Goal: Task Accomplishment & Management: Manage account settings

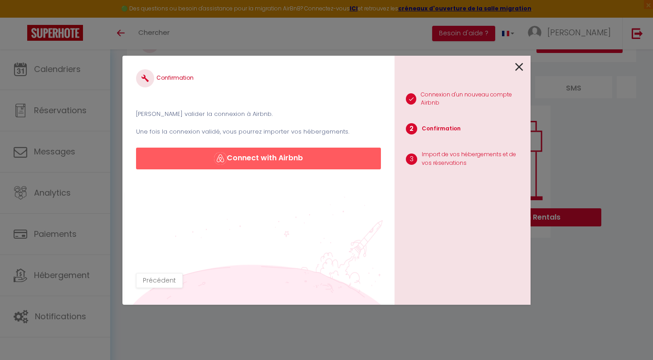
scroll to position [42, 0]
click at [518, 65] on icon at bounding box center [519, 67] width 8 height 14
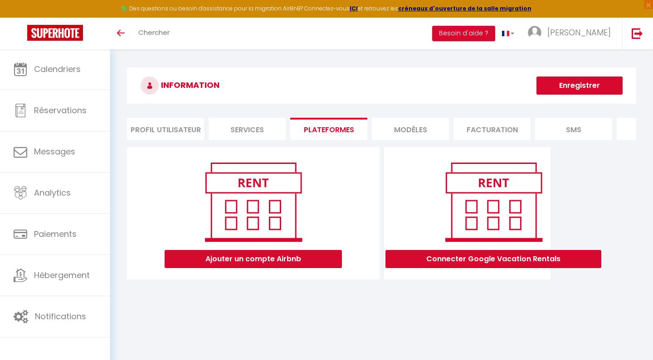
click at [243, 260] on button "Ajouter un compte Airbnb" at bounding box center [253, 259] width 177 height 18
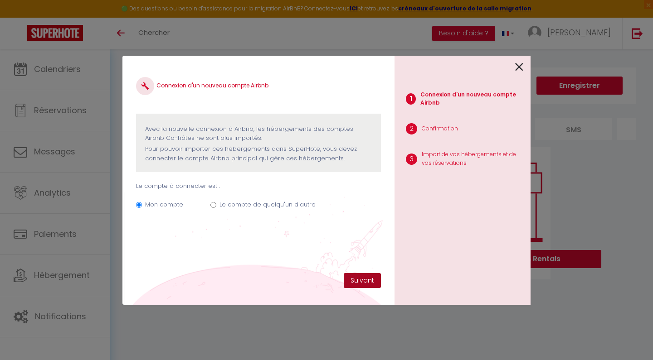
click at [362, 286] on button "Suivant" at bounding box center [362, 280] width 37 height 15
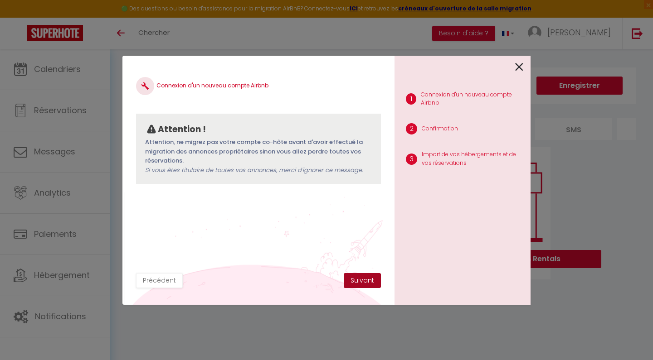
click at [360, 280] on button "Suivant" at bounding box center [362, 280] width 37 height 15
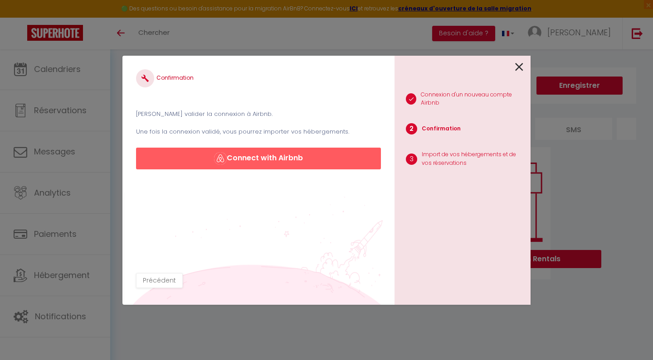
click at [261, 161] on button "Connect with Airbnb" at bounding box center [258, 159] width 245 height 22
click at [518, 64] on icon at bounding box center [519, 67] width 8 height 14
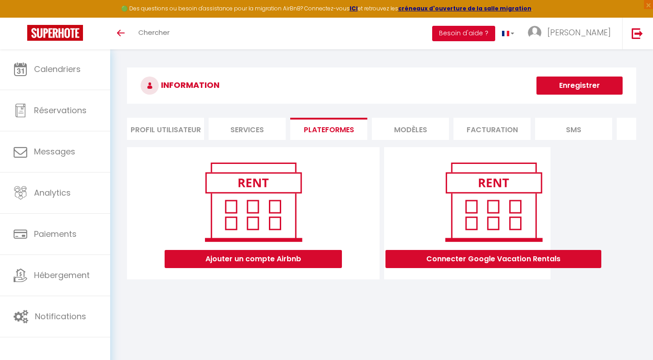
click at [495, 38] on button "Besoin d'aide ?" at bounding box center [463, 33] width 63 height 15
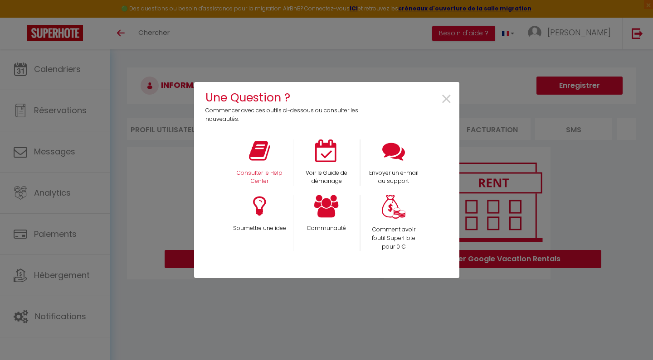
click at [271, 164] on div "Consulter le Help Center" at bounding box center [259, 163] width 67 height 47
click at [260, 156] on icon at bounding box center [259, 151] width 21 height 23
click at [448, 101] on span "×" at bounding box center [446, 99] width 12 height 29
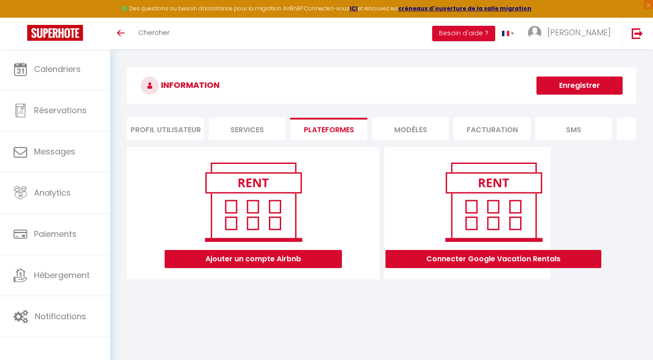
scroll to position [2, 0]
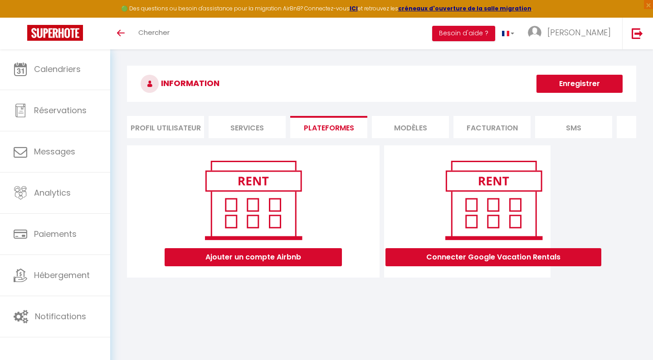
click at [262, 131] on li "Services" at bounding box center [246, 127] width 77 height 22
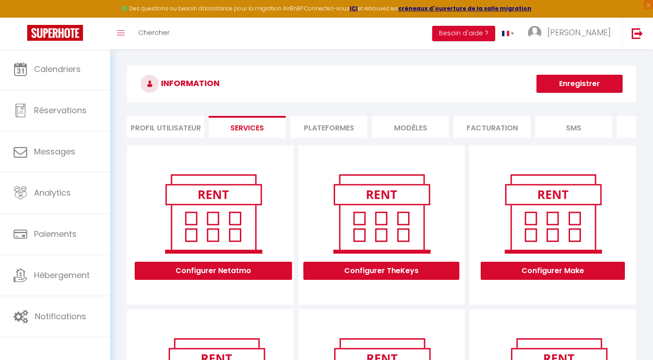
click at [178, 131] on li "Profil Utilisateur" at bounding box center [165, 127] width 77 height 22
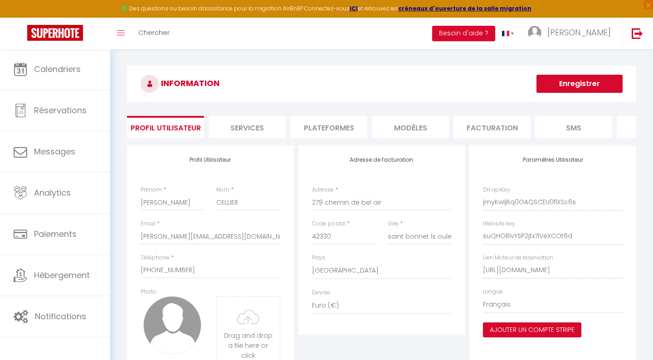
click at [324, 126] on li "Plateformes" at bounding box center [328, 127] width 77 height 22
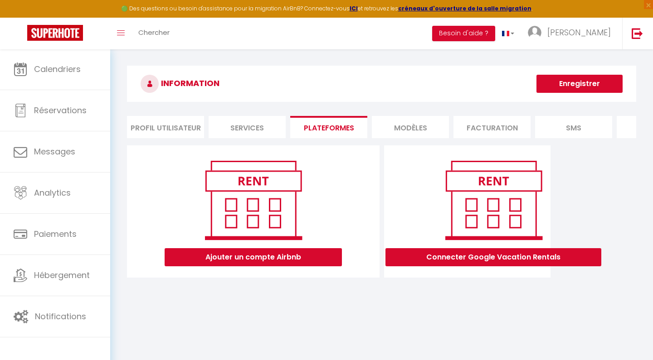
click at [265, 262] on button "Ajouter un compte Airbnb" at bounding box center [253, 257] width 177 height 18
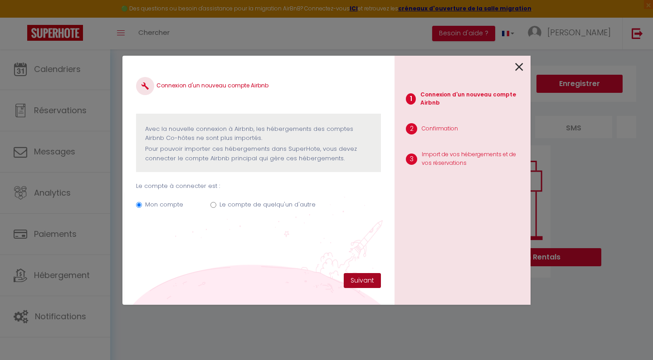
click at [361, 282] on button "Suivant" at bounding box center [362, 280] width 37 height 15
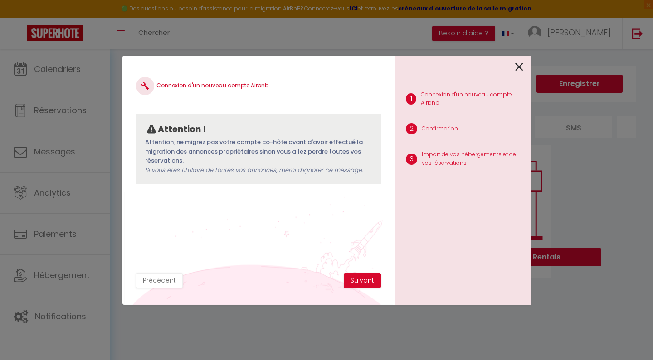
click at [361, 282] on button "Suivant" at bounding box center [362, 280] width 37 height 15
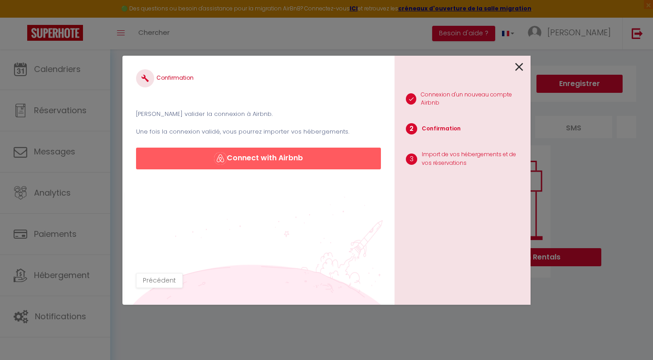
click at [270, 158] on button "Connect with Airbnb" at bounding box center [258, 159] width 245 height 22
click at [519, 63] on icon at bounding box center [519, 67] width 8 height 14
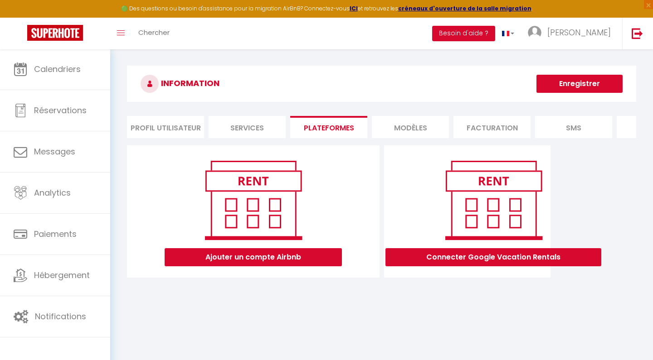
click at [578, 88] on button "Enregistrer" at bounding box center [579, 84] width 86 height 18
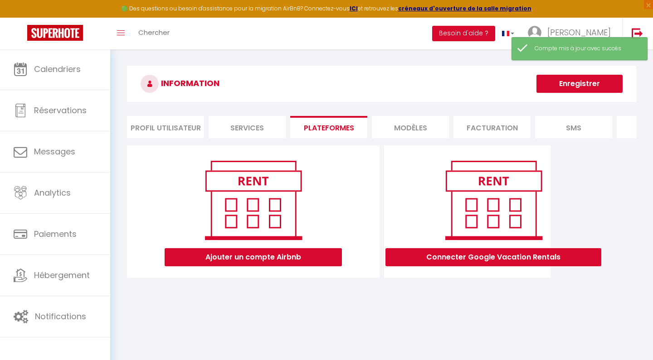
click at [266, 262] on button "Ajouter un compte Airbnb" at bounding box center [253, 257] width 177 height 18
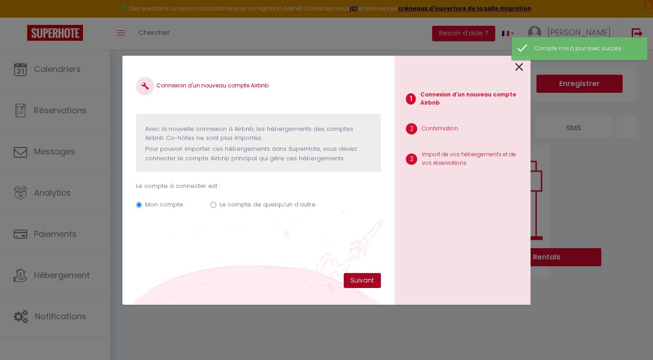
click at [350, 280] on button "Suivant" at bounding box center [362, 280] width 37 height 15
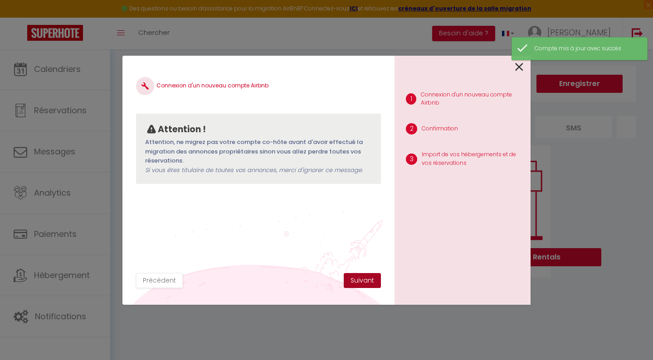
click at [358, 281] on button "Suivant" at bounding box center [362, 280] width 37 height 15
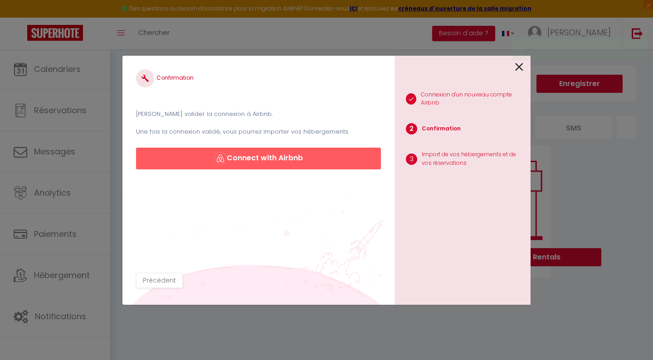
click at [285, 161] on button "Connect with Airbnb" at bounding box center [258, 159] width 245 height 22
click at [517, 69] on icon at bounding box center [519, 67] width 8 height 14
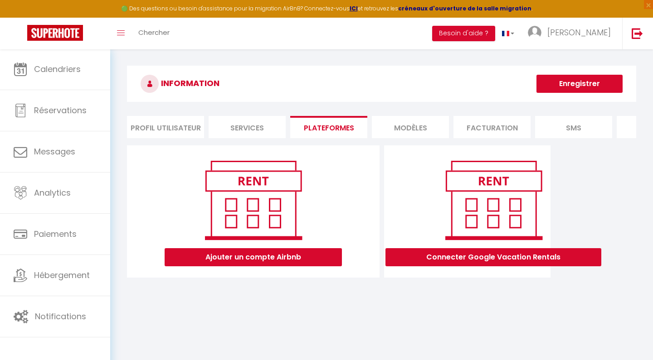
click at [424, 9] on strong "créneaux d'ouverture de la salle migration" at bounding box center [464, 9] width 133 height 8
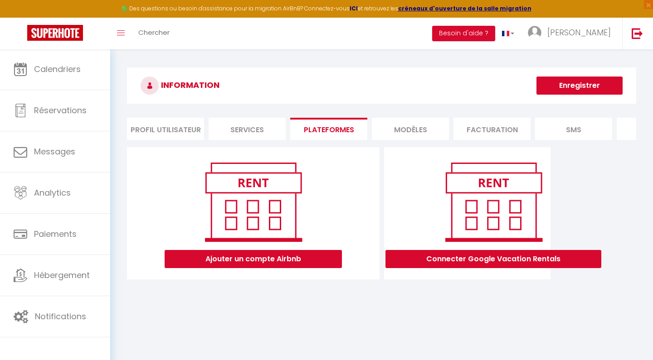
click at [356, 10] on strong "ICI" at bounding box center [353, 9] width 8 height 8
click at [432, 8] on strong "créneaux d'ouverture de la salle migration" at bounding box center [464, 9] width 133 height 8
